Goal: Information Seeking & Learning: Learn about a topic

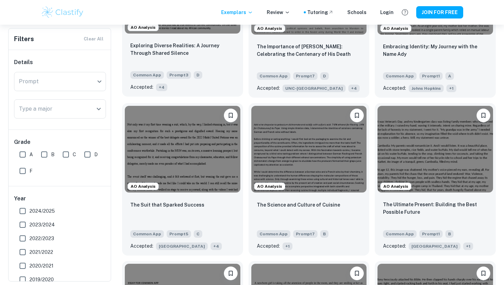
scroll to position [295, 0]
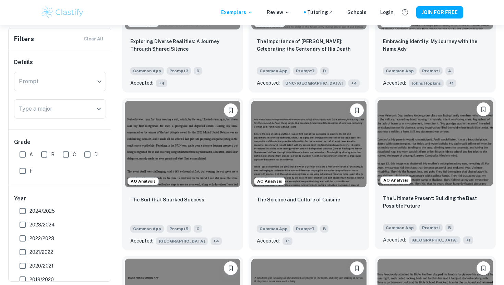
click at [441, 169] on img at bounding box center [435, 143] width 116 height 86
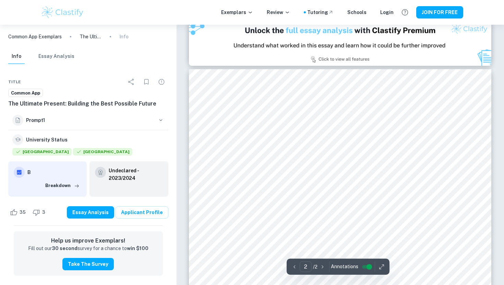
type input "1"
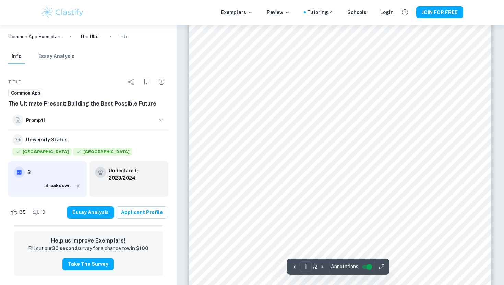
scroll to position [115, 0]
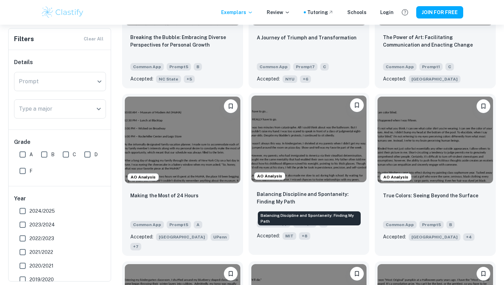
scroll to position [615, 0]
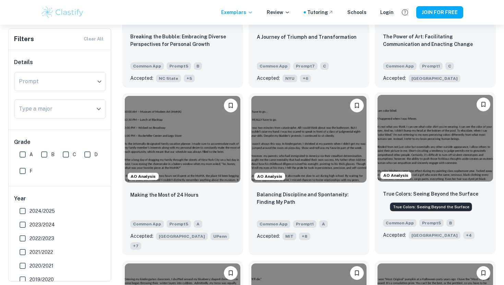
click at [416, 196] on p "True Colors: Seeing Beyond the Surface" at bounding box center [430, 194] width 95 height 8
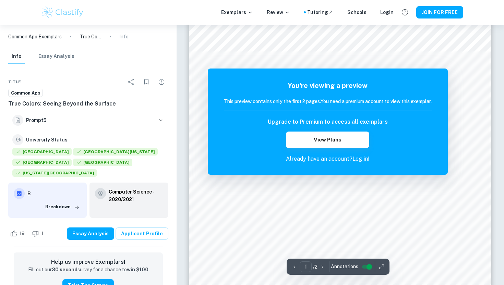
scroll to position [110, 0]
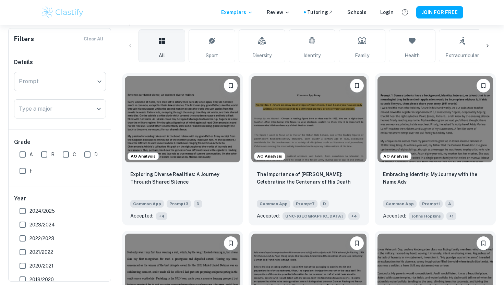
scroll to position [139, 0]
